Goal: Check status: Check status

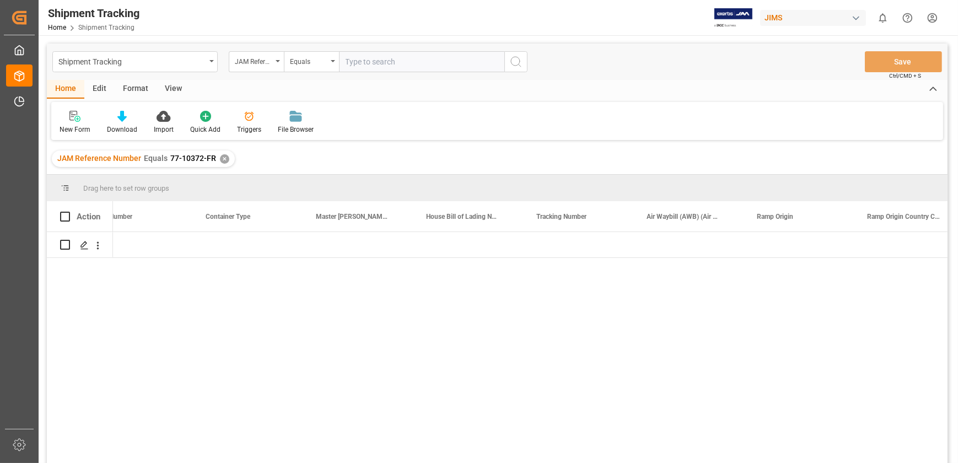
scroll to position [0, 2126]
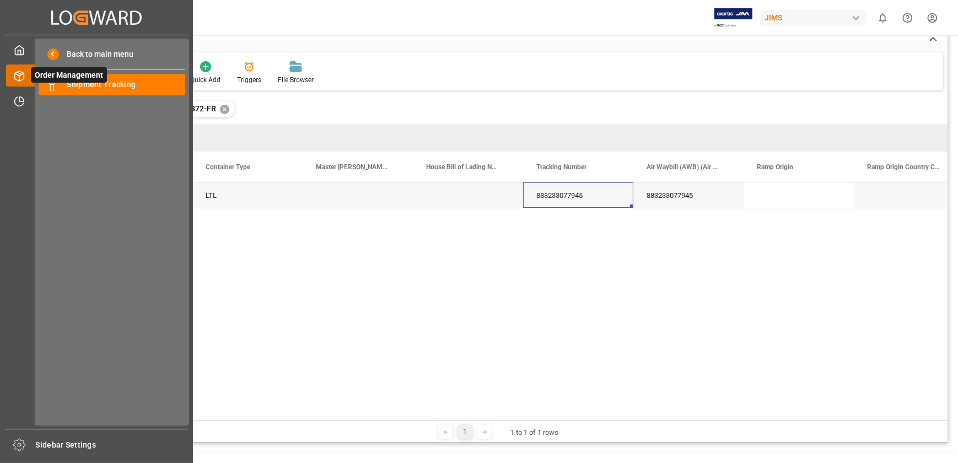
drag, startPoint x: 18, startPoint y: 78, endPoint x: 58, endPoint y: 76, distance: 40.3
click at [19, 77] on icon at bounding box center [19, 76] width 11 height 11
click at [89, 87] on span "Shipment Tracking" at bounding box center [126, 85] width 119 height 12
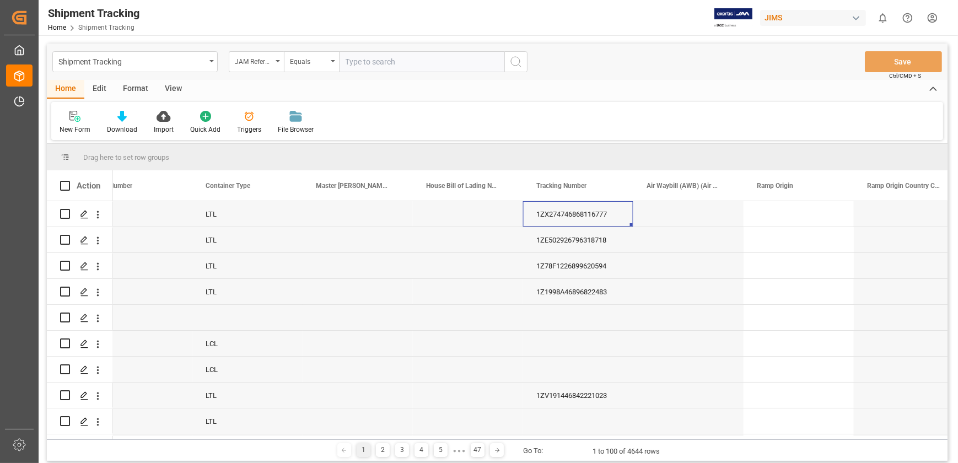
click at [363, 64] on input "text" at bounding box center [421, 61] width 165 height 21
type input "77-1326-CN"
click at [511, 58] on icon "search button" at bounding box center [516, 61] width 13 height 13
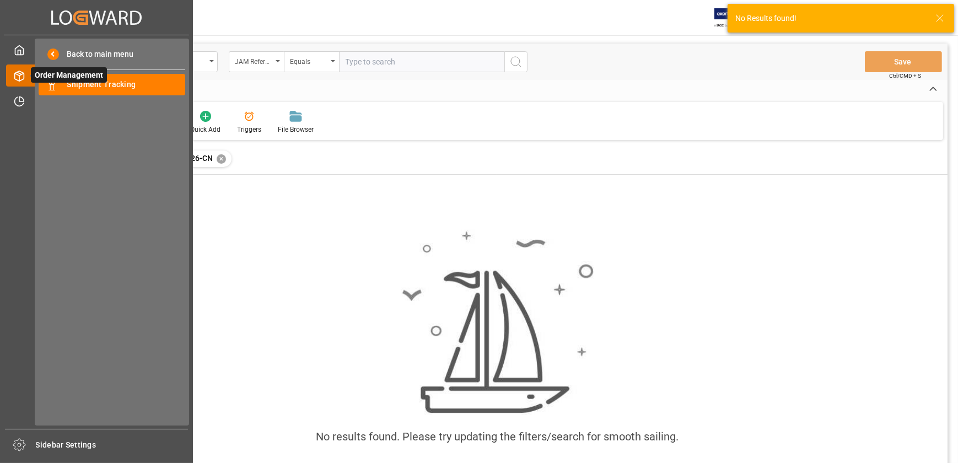
click at [26, 74] on icon at bounding box center [32, 75] width 23 height 23
click at [76, 85] on span "Shipment Tracking" at bounding box center [126, 85] width 119 height 12
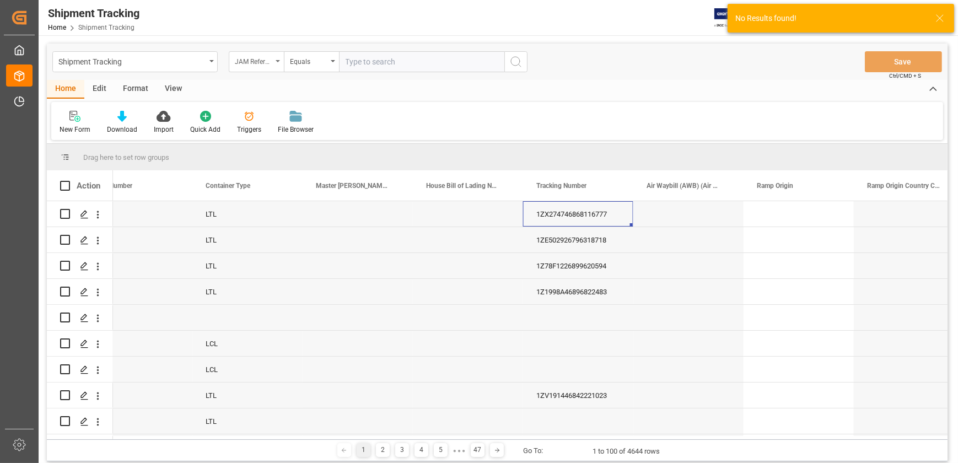
click at [265, 62] on div "JAM Reference Number" at bounding box center [253, 60] width 37 height 13
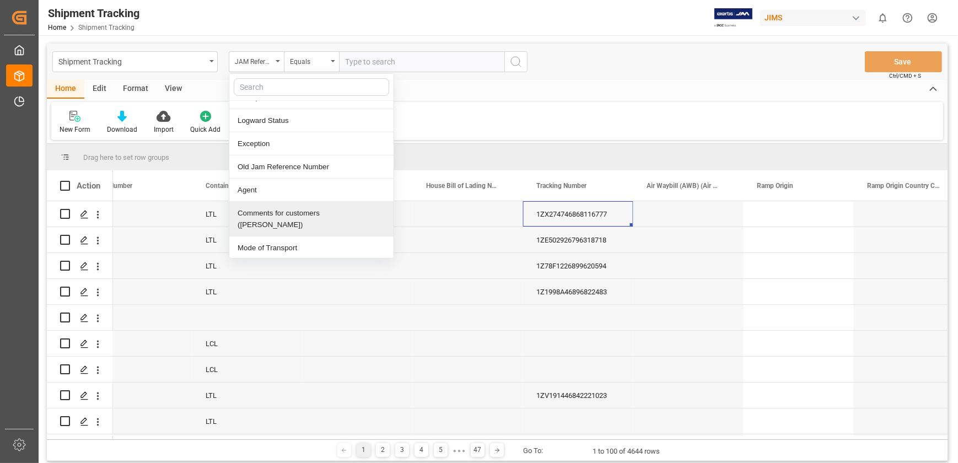
scroll to position [351, 0]
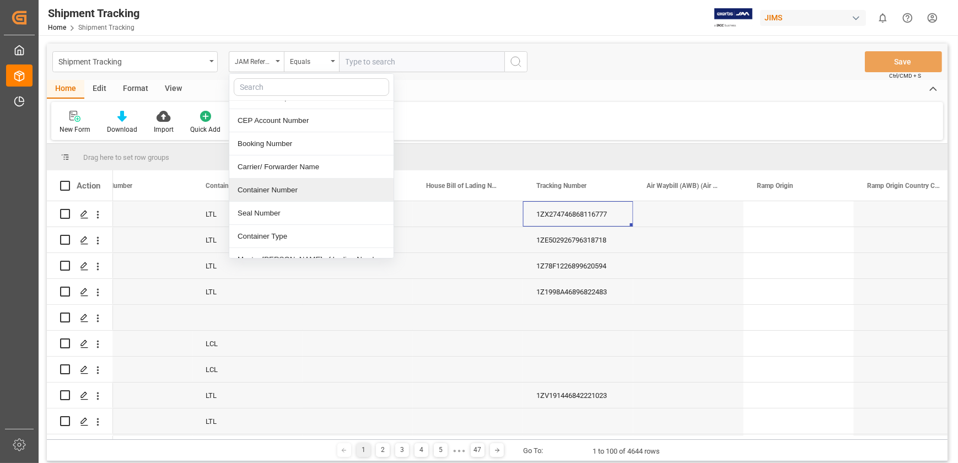
type input "t"
click at [291, 202] on div "Tracking Number" at bounding box center [311, 213] width 164 height 23
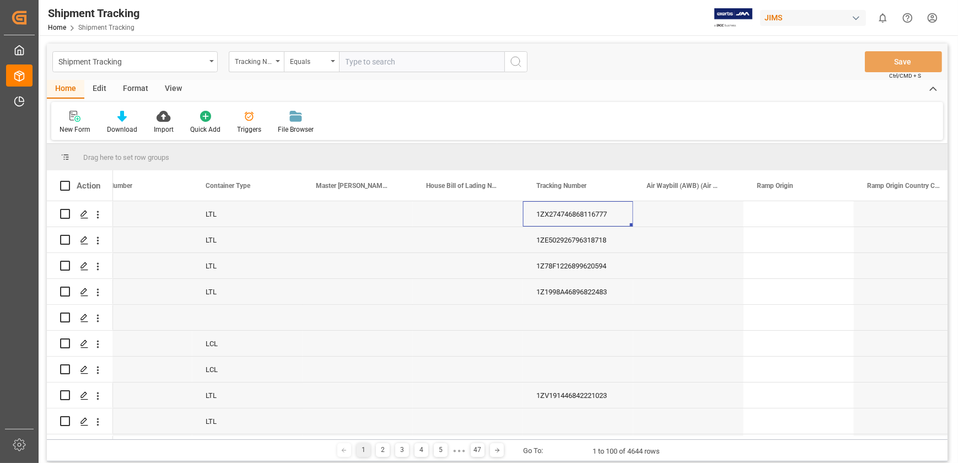
click at [357, 58] on input "text" at bounding box center [421, 61] width 165 height 21
click at [462, 61] on input "883310547661" at bounding box center [421, 61] width 165 height 21
type input "883310547661"
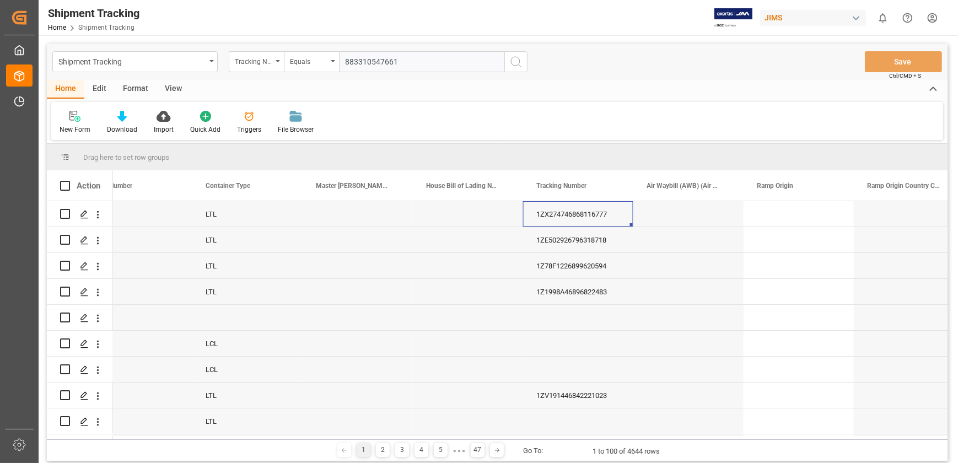
click at [520, 66] on line "search button" at bounding box center [520, 66] width 2 height 2
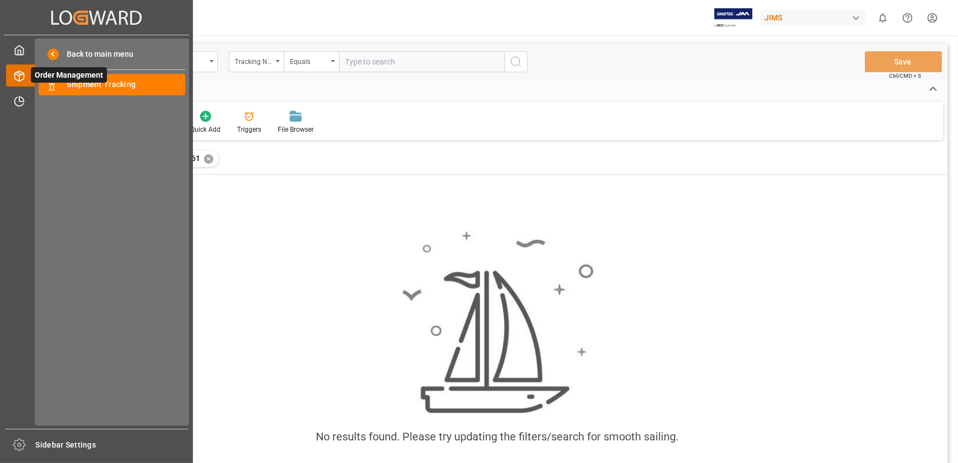
drag, startPoint x: 14, startPoint y: 73, endPoint x: 22, endPoint y: 76, distance: 8.2
click at [14, 73] on icon at bounding box center [19, 76] width 11 height 11
click at [87, 83] on span "Shipment Tracking" at bounding box center [126, 85] width 119 height 12
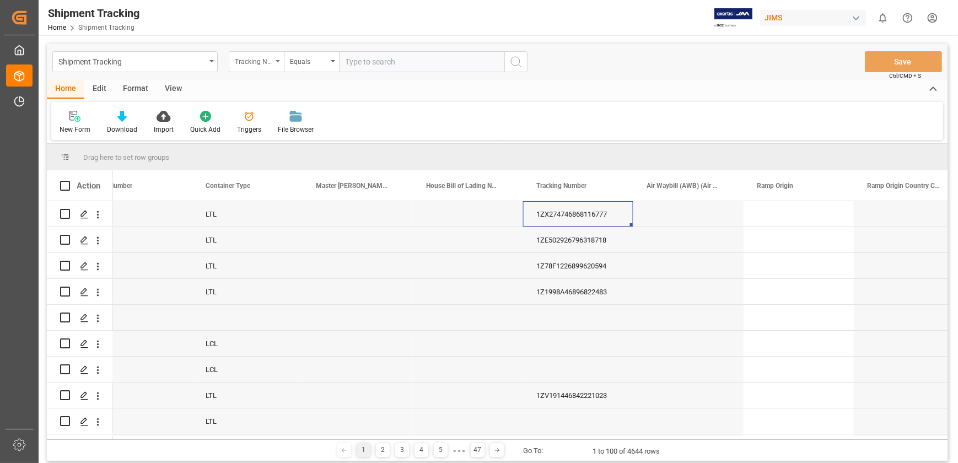
click at [264, 62] on div "Tracking Number" at bounding box center [253, 60] width 37 height 13
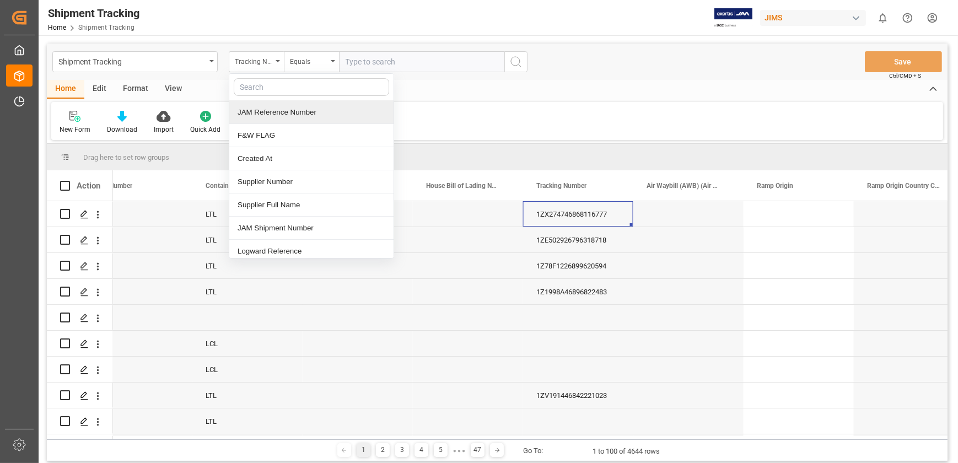
click at [281, 109] on div "JAM Reference Number" at bounding box center [311, 112] width 164 height 23
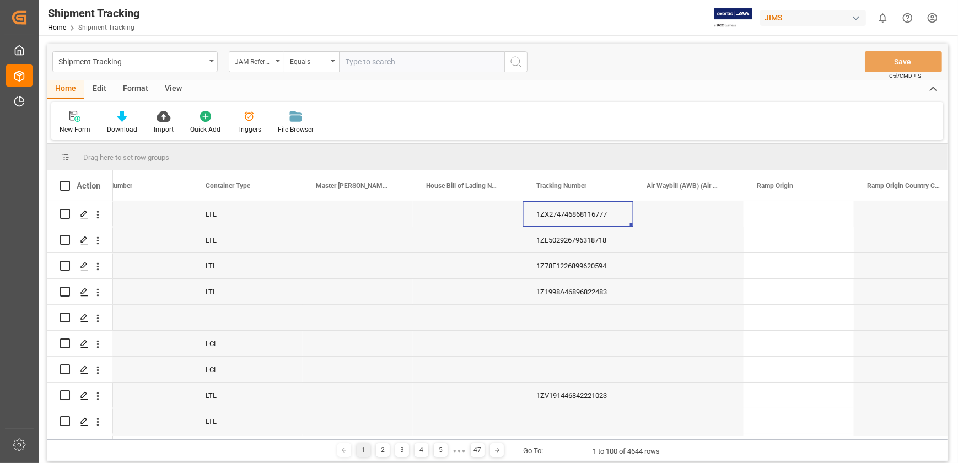
click at [383, 55] on input "text" at bounding box center [421, 61] width 165 height 21
paste input "77-10442-[GEOGRAPHIC_DATA]"
type input "77-10442-[GEOGRAPHIC_DATA]"
click at [521, 63] on icon "search button" at bounding box center [516, 61] width 13 height 13
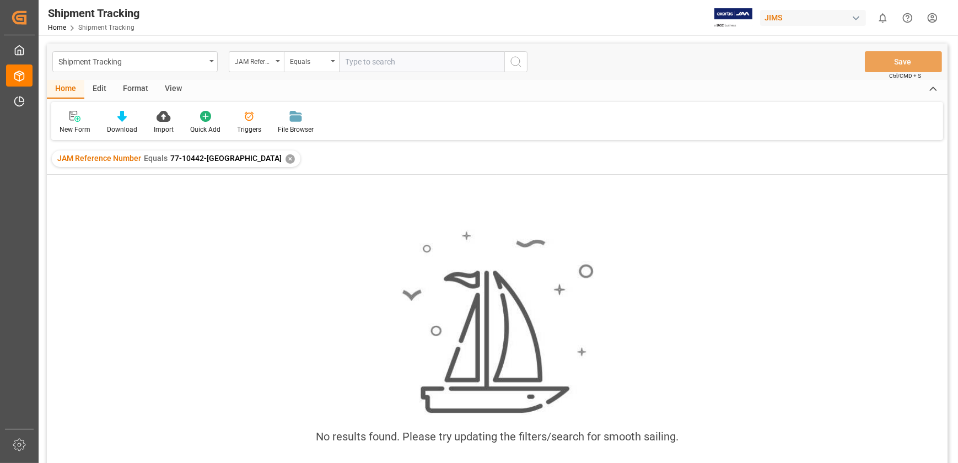
scroll to position [0, 2126]
